Goal: Information Seeking & Learning: Learn about a topic

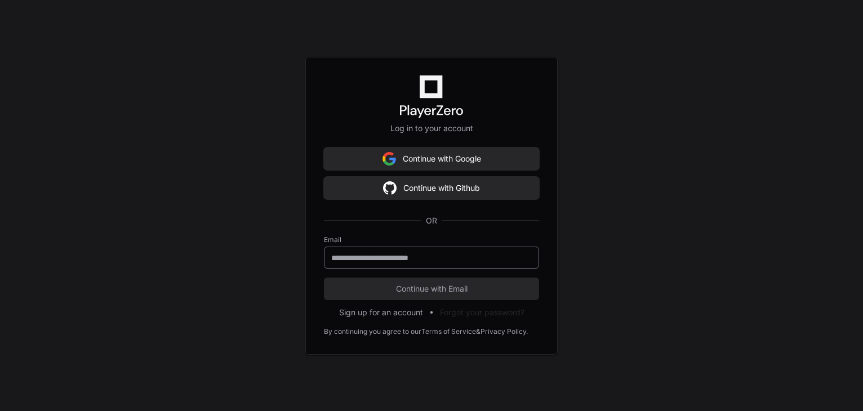
click at [354, 264] on div at bounding box center [431, 258] width 215 height 22
click at [354, 257] on input "email" at bounding box center [431, 257] width 200 height 11
type input "**********"
click at [400, 287] on span "Continue with Email" at bounding box center [431, 288] width 215 height 11
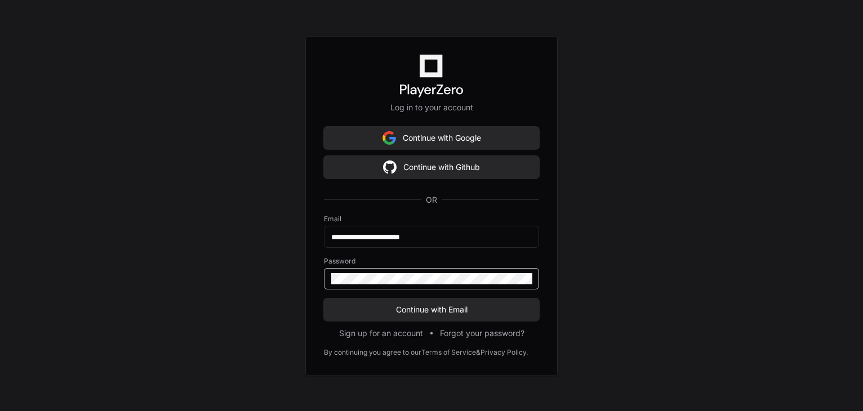
click at [324, 298] on button "Continue with Email" at bounding box center [431, 309] width 215 height 23
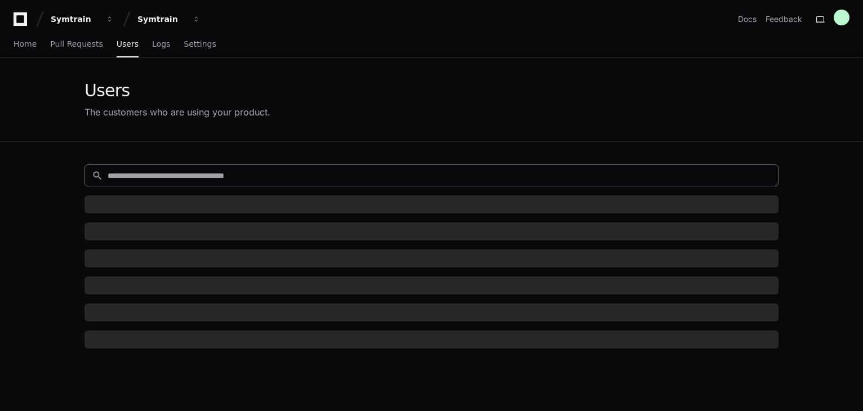
click at [212, 174] on input at bounding box center [439, 175] width 663 height 11
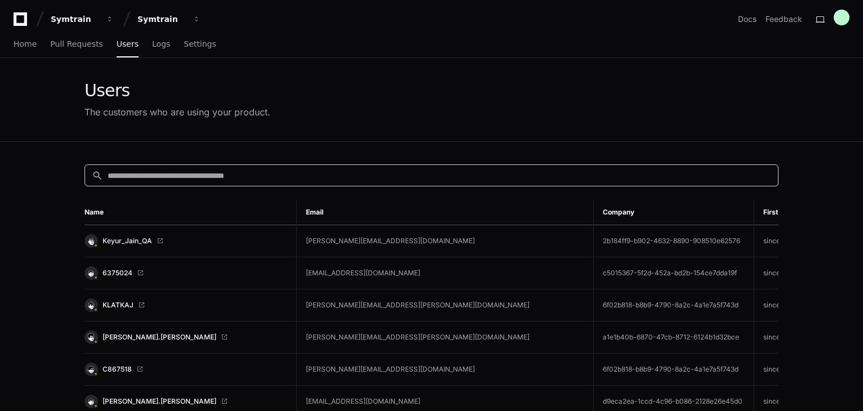
paste input "**********"
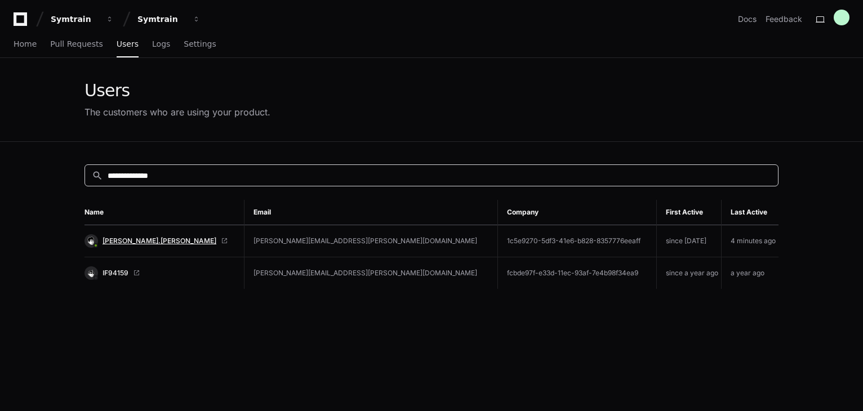
type input "**********"
click at [132, 238] on span "[PERSON_NAME].[PERSON_NAME]" at bounding box center [159, 241] width 114 height 9
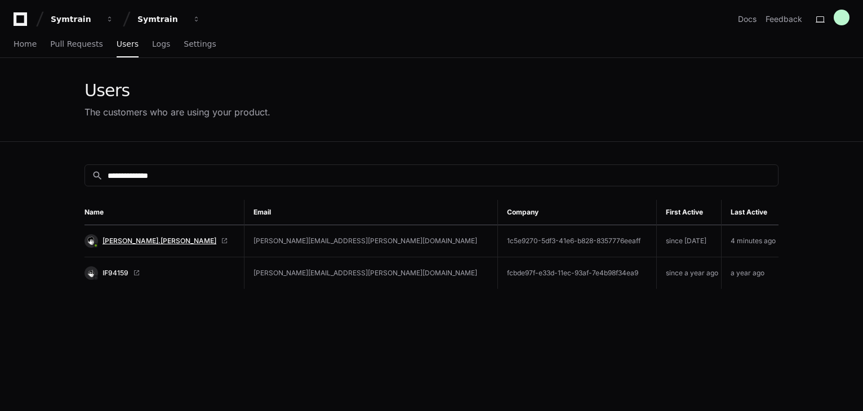
click at [137, 243] on span "[PERSON_NAME].[PERSON_NAME]" at bounding box center [159, 241] width 114 height 9
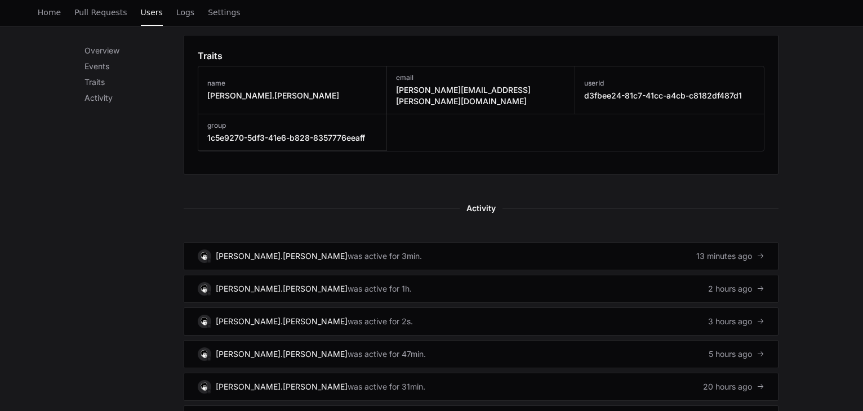
scroll to position [619, 0]
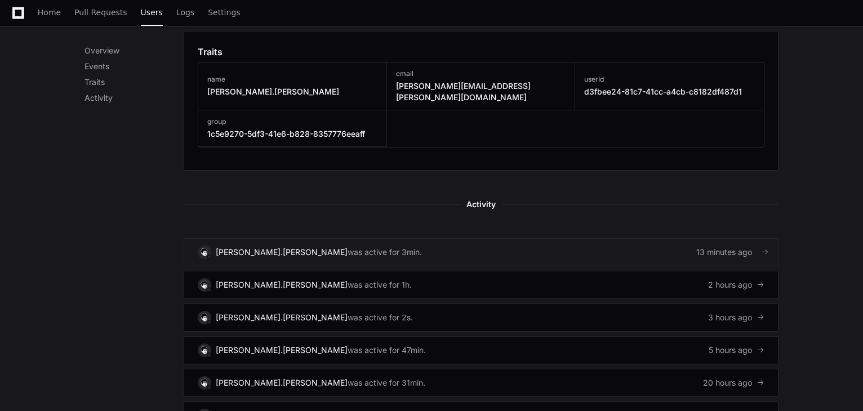
click at [460, 238] on link "[PERSON_NAME].[PERSON_NAME] was active for 3min. 13 minutes ago" at bounding box center [481, 252] width 595 height 28
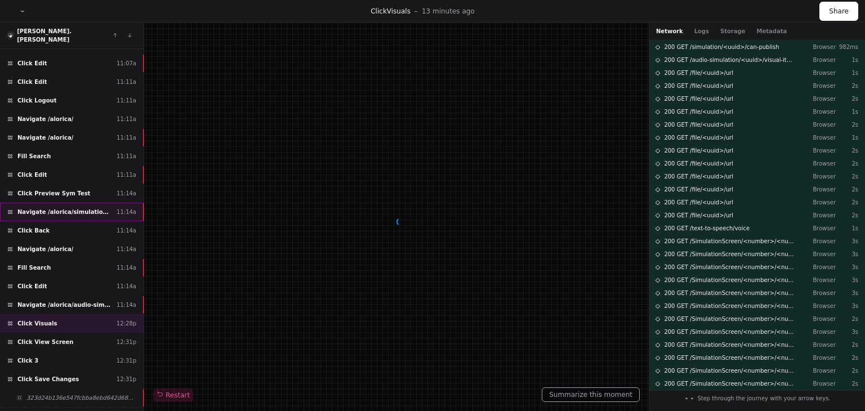
scroll to position [33, 0]
click at [97, 369] on div "Click Save Changes 12:31p" at bounding box center [72, 378] width 144 height 19
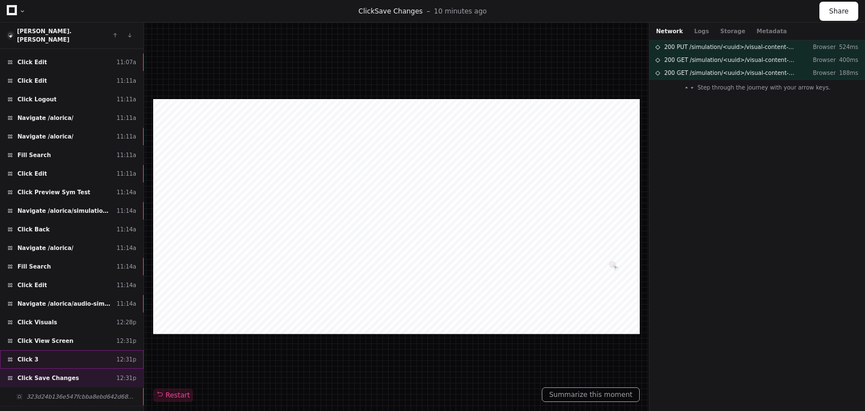
click at [54, 350] on div "Click 3 12:31p" at bounding box center [72, 359] width 144 height 19
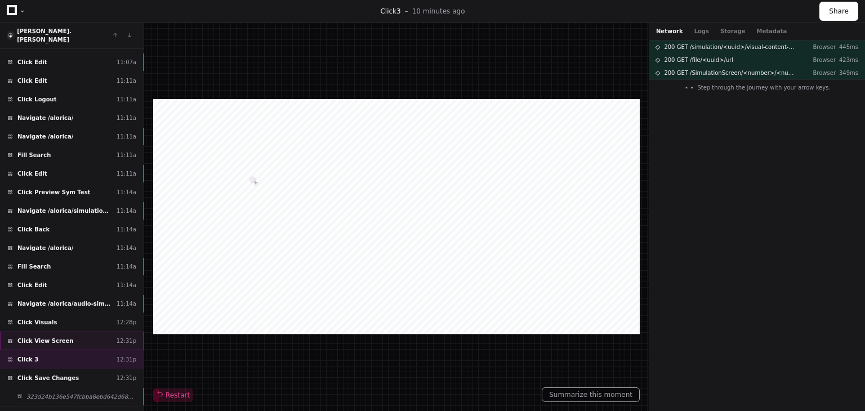
click at [53, 337] on span "Click View Screen" at bounding box center [45, 341] width 56 height 8
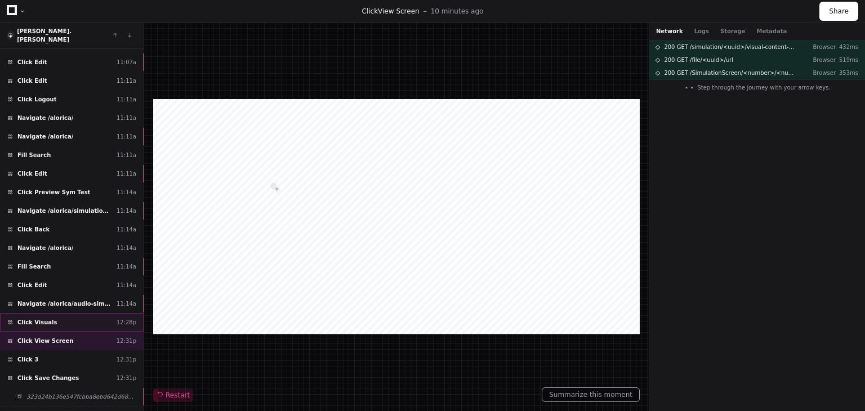
click at [61, 313] on div "Click Visuals 12:28p" at bounding box center [72, 322] width 144 height 19
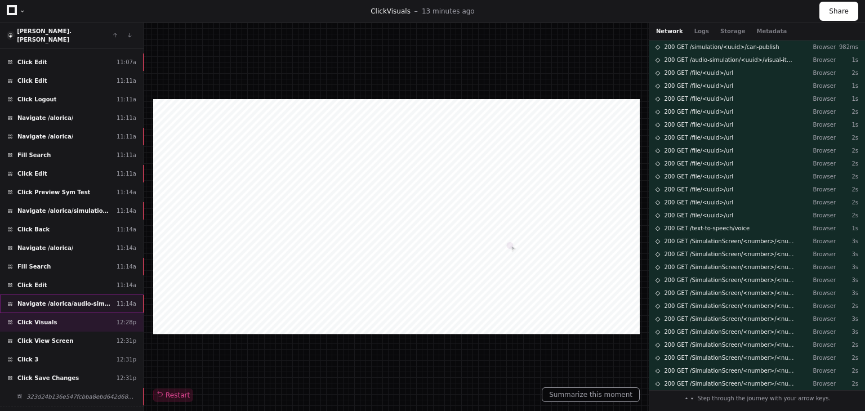
click at [65, 300] on span "Navigate /alorica/audio-simulation/*/create-sym" at bounding box center [64, 304] width 95 height 8
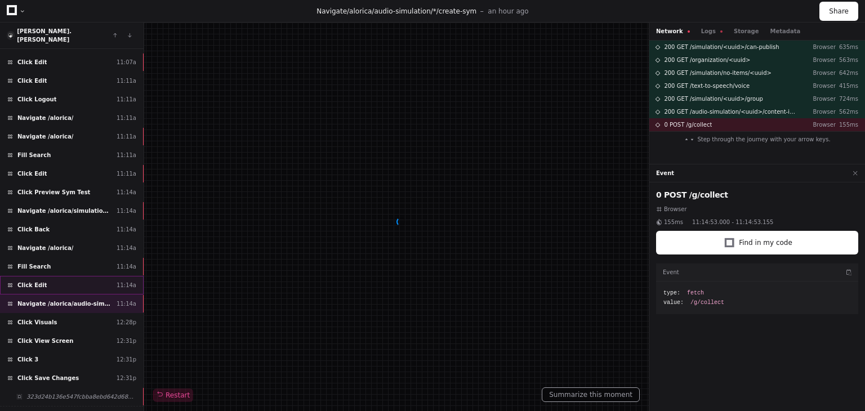
click at [67, 276] on div "Click Edit 11:14a" at bounding box center [72, 285] width 144 height 19
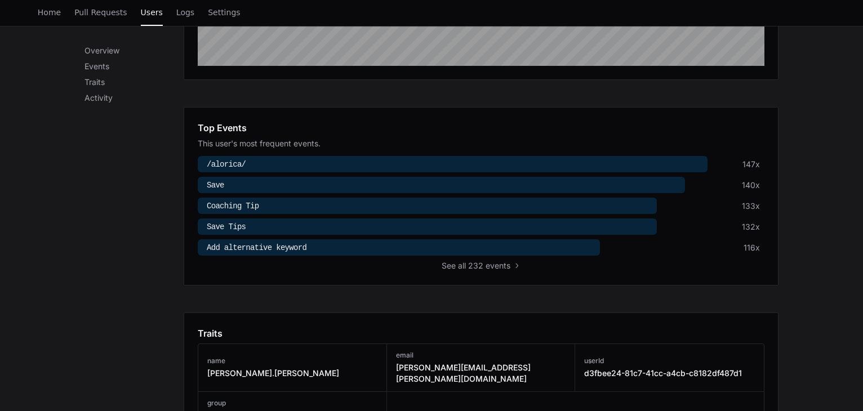
scroll to position [563, 0]
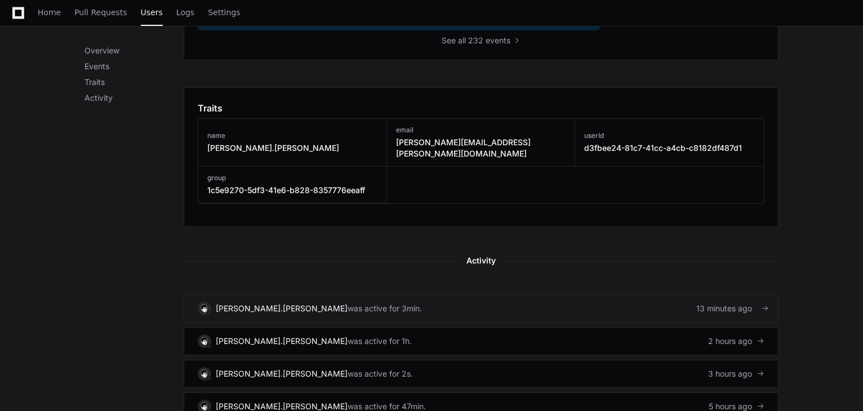
click at [517, 298] on link "[PERSON_NAME].[PERSON_NAME] was active for 3min. 13 minutes ago" at bounding box center [481, 309] width 595 height 28
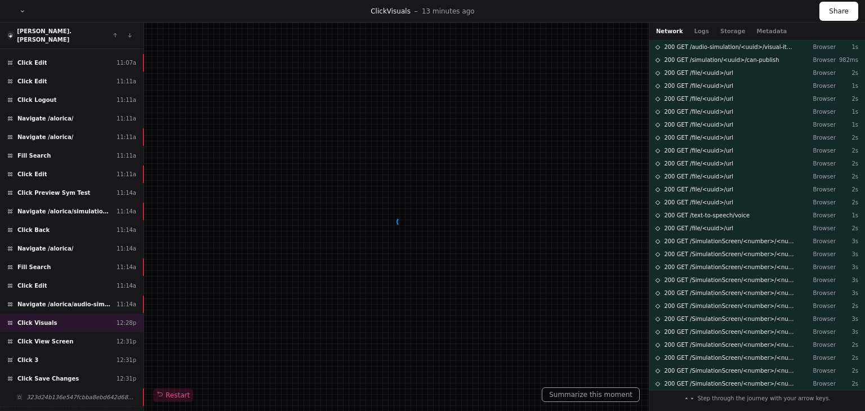
scroll to position [33, 0]
click at [82, 369] on div "Click Save Changes 12:31p" at bounding box center [72, 378] width 144 height 19
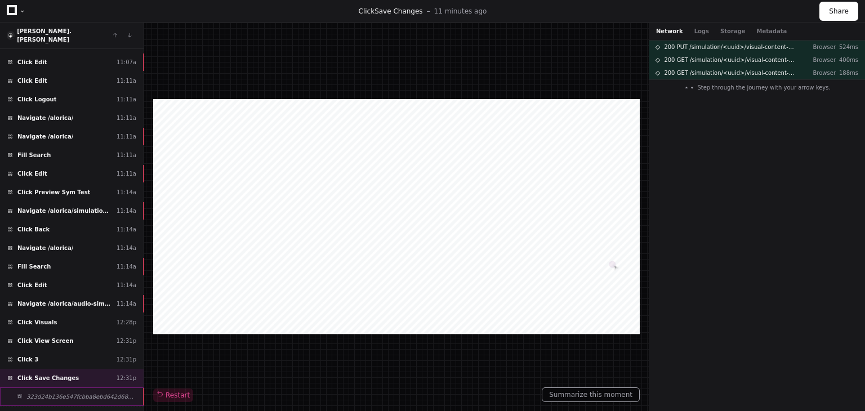
click at [71, 393] on span "323d24b136e547fcbba8ebd642d68b32" at bounding box center [81, 397] width 110 height 8
